Goal: Obtain resource: Obtain resource

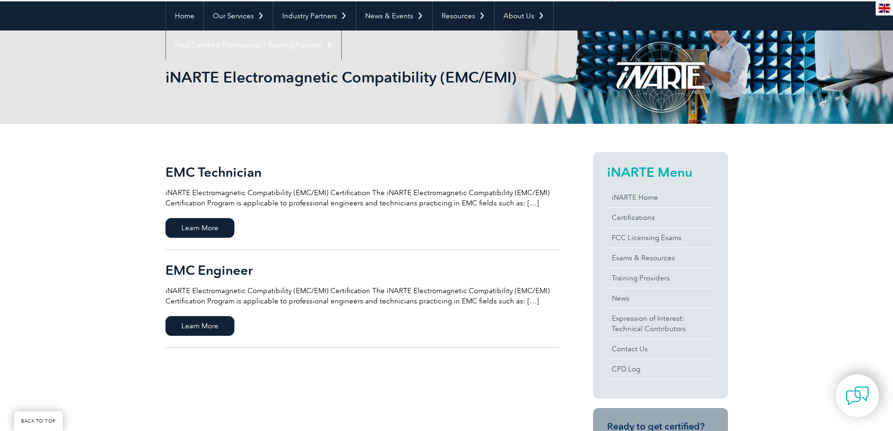
scroll to position [112, 0]
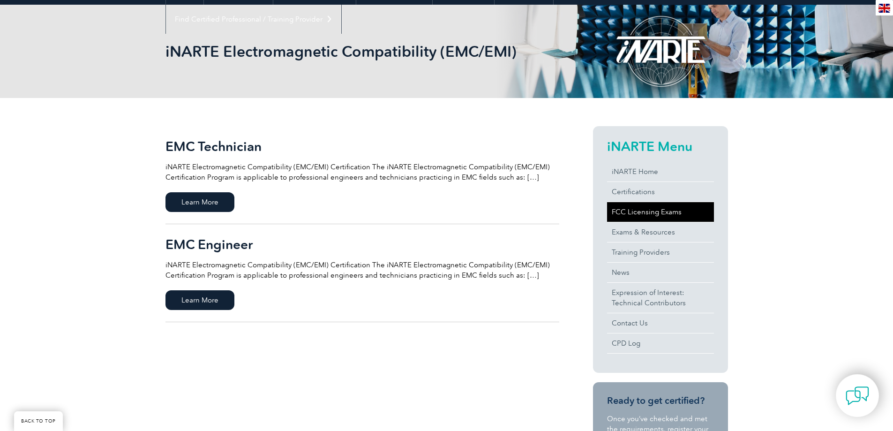
click at [668, 214] on link "FCC Licensing Exams" at bounding box center [660, 212] width 107 height 20
click at [196, 302] on span "Learn More" at bounding box center [199, 300] width 69 height 20
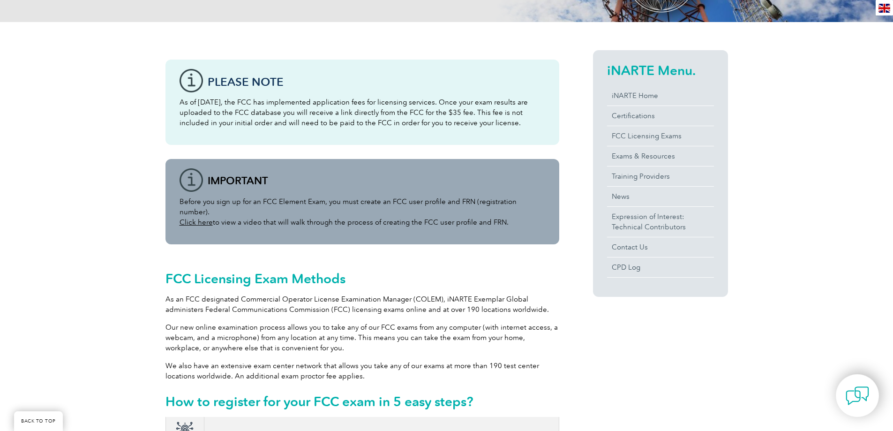
scroll to position [171, 0]
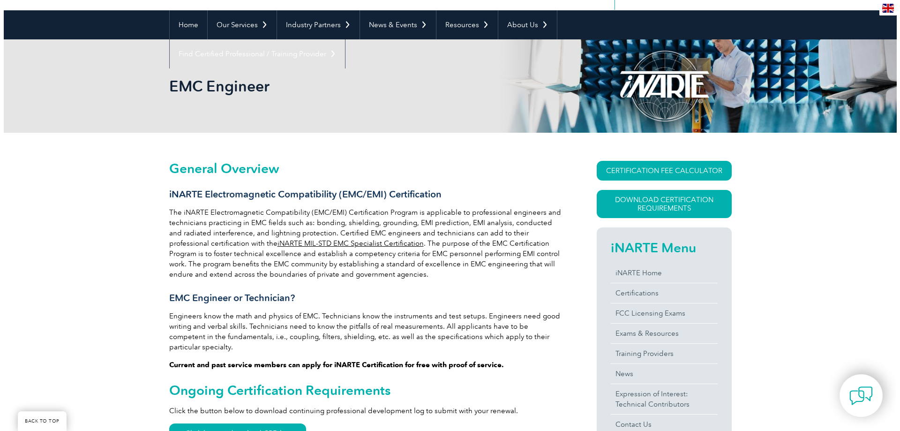
scroll to position [69, 0]
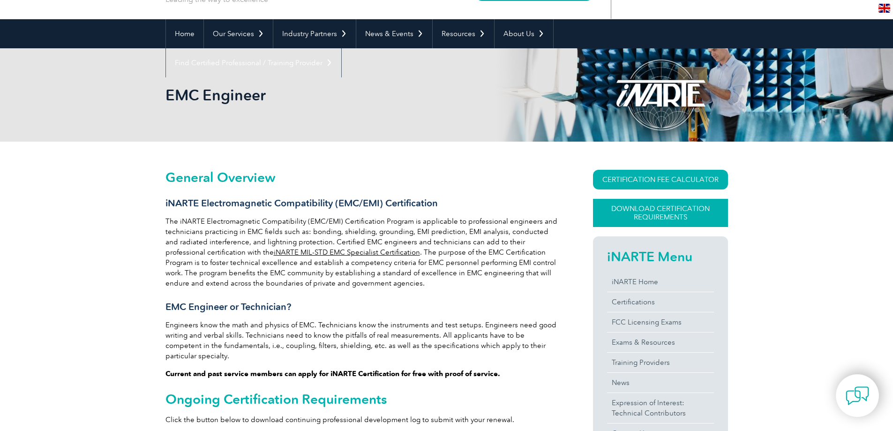
click at [641, 213] on link "Download Certification Requirements" at bounding box center [660, 213] width 135 height 28
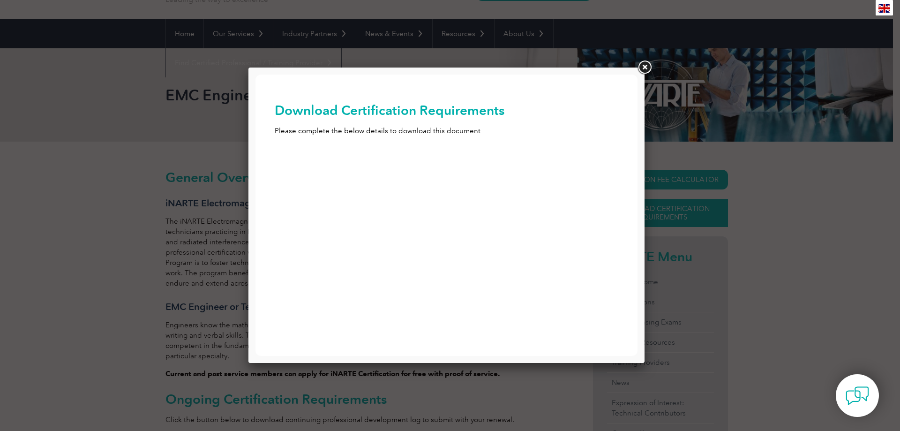
scroll to position [0, 0]
click at [480, 173] on input "First Name (Required)" at bounding box center [447, 166] width 344 height 17
type input "[PERSON_NAME]"
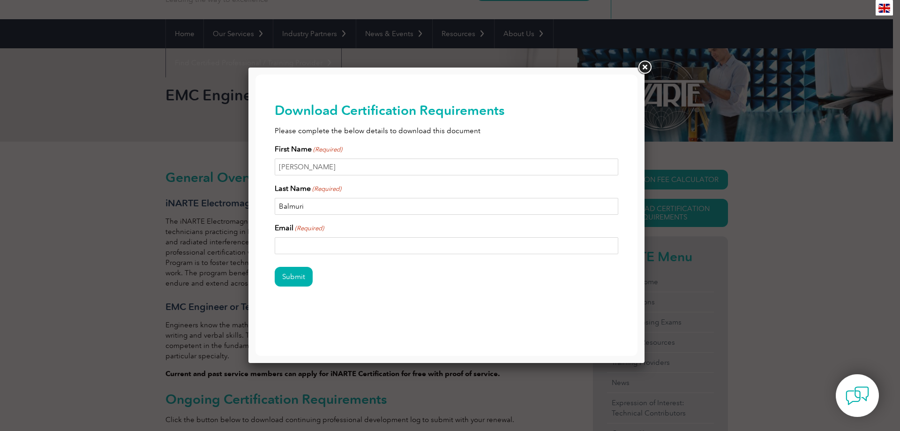
type input "Balmuri"
type input "[EMAIL_ADDRESS][DOMAIN_NAME]"
click at [296, 275] on input "Submit" at bounding box center [294, 277] width 38 height 20
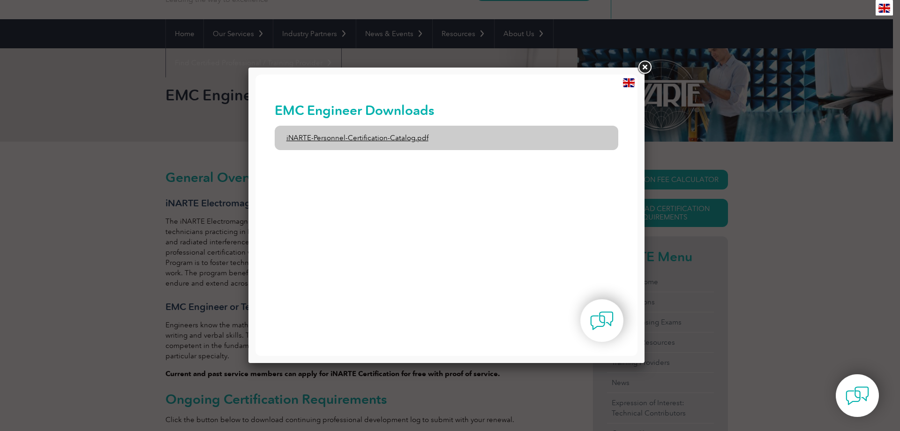
click at [412, 143] on link "iNARTE-Personnel-Certification-Catalog.pdf" at bounding box center [447, 138] width 344 height 24
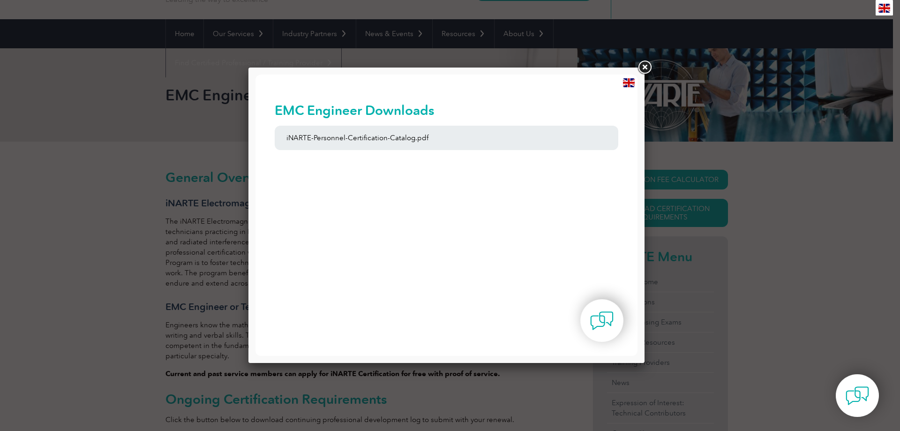
click at [647, 67] on link at bounding box center [644, 67] width 17 height 17
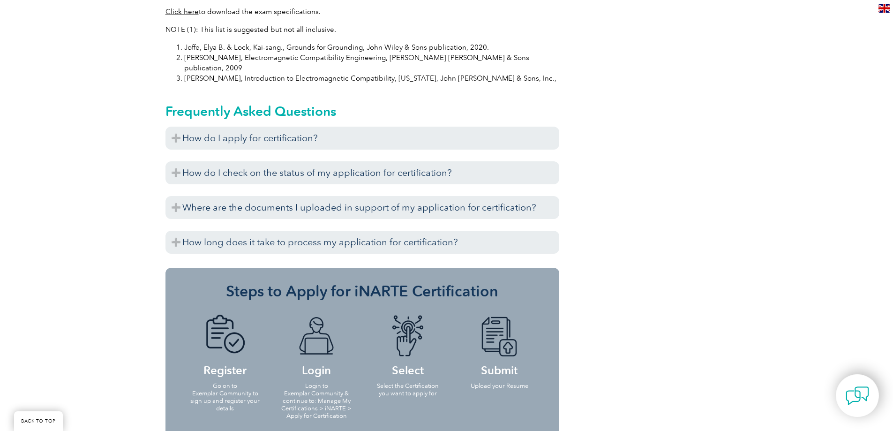
scroll to position [1025, 0]
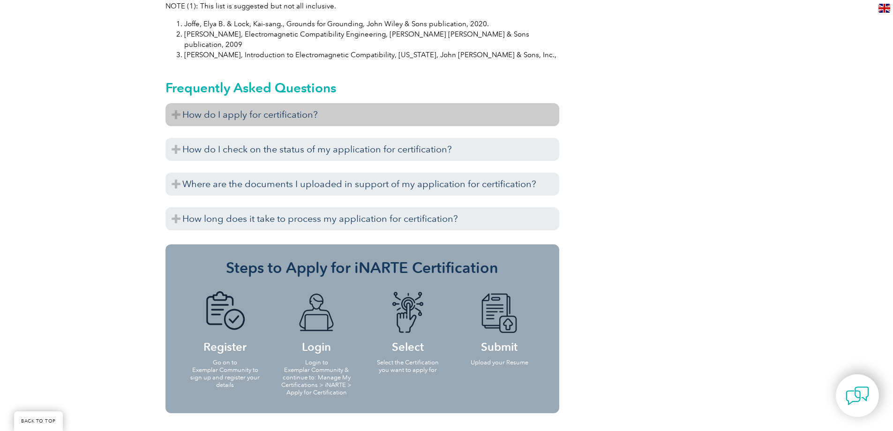
click at [388, 103] on h3 "How do I apply for certification?" at bounding box center [362, 114] width 394 height 23
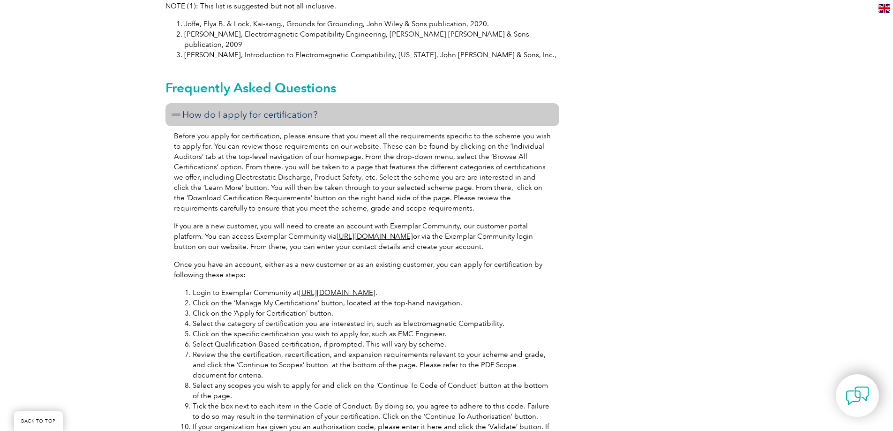
click at [388, 103] on h3 "How do I apply for certification?" at bounding box center [362, 114] width 394 height 23
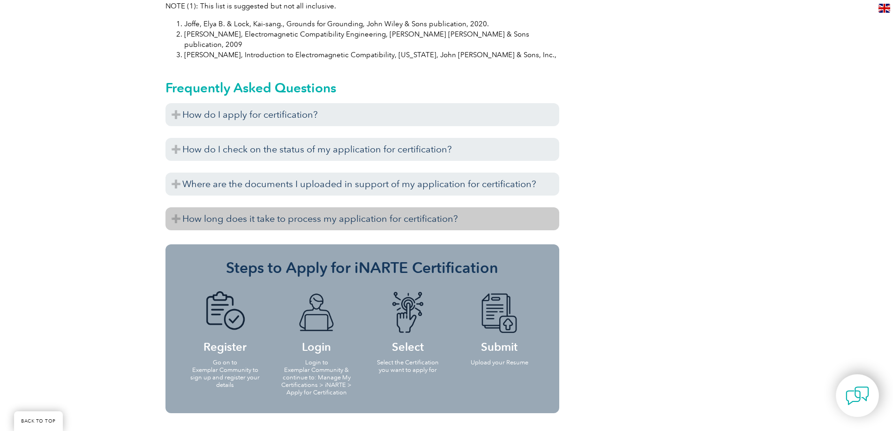
click at [370, 207] on h3 "How long does it take to process my application for certification?" at bounding box center [362, 218] width 394 height 23
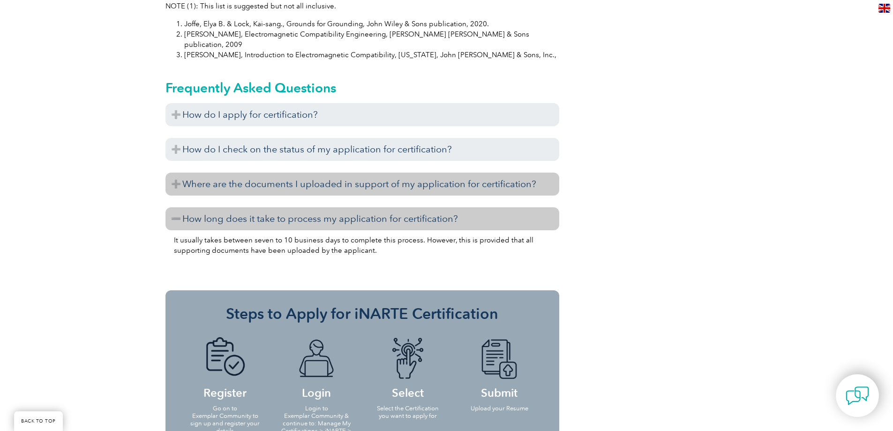
click at [361, 172] on h3 "Where are the documents I uploaded in support of my application for certificati…" at bounding box center [362, 183] width 394 height 23
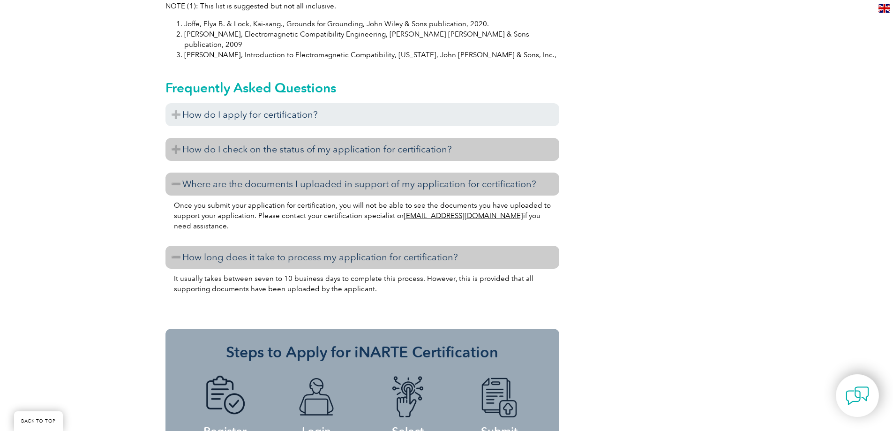
click at [361, 138] on h3 "How do I check on the status of my application for certification?" at bounding box center [362, 149] width 394 height 23
